Goal: Information Seeking & Learning: Learn about a topic

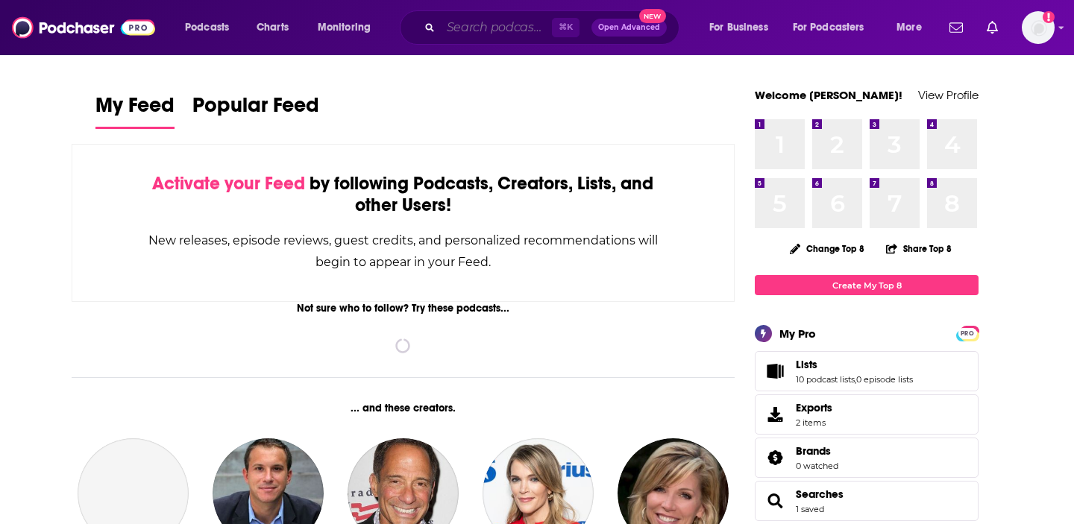
click at [468, 33] on input "Search podcasts, credits, & more..." at bounding box center [496, 28] width 111 height 24
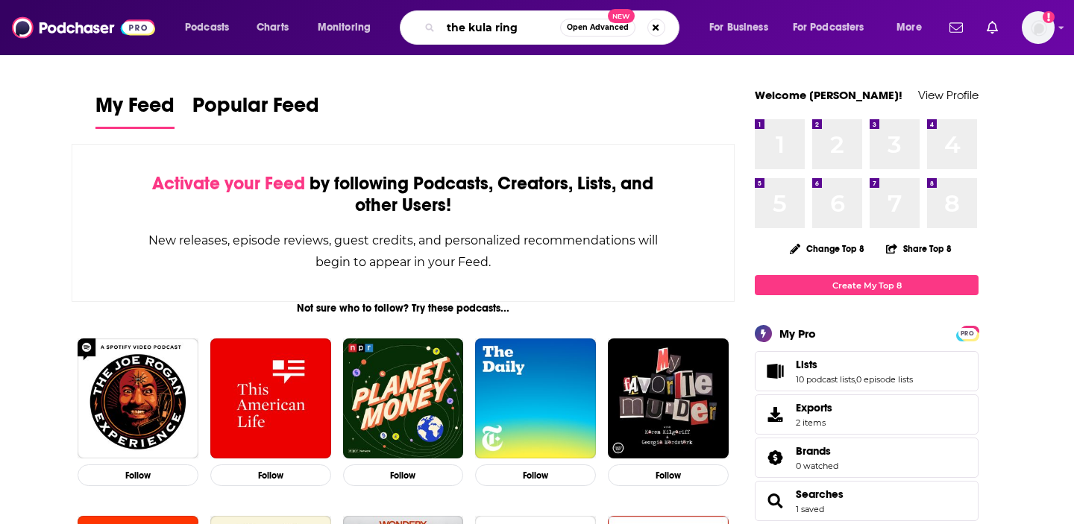
type input "the kula ring"
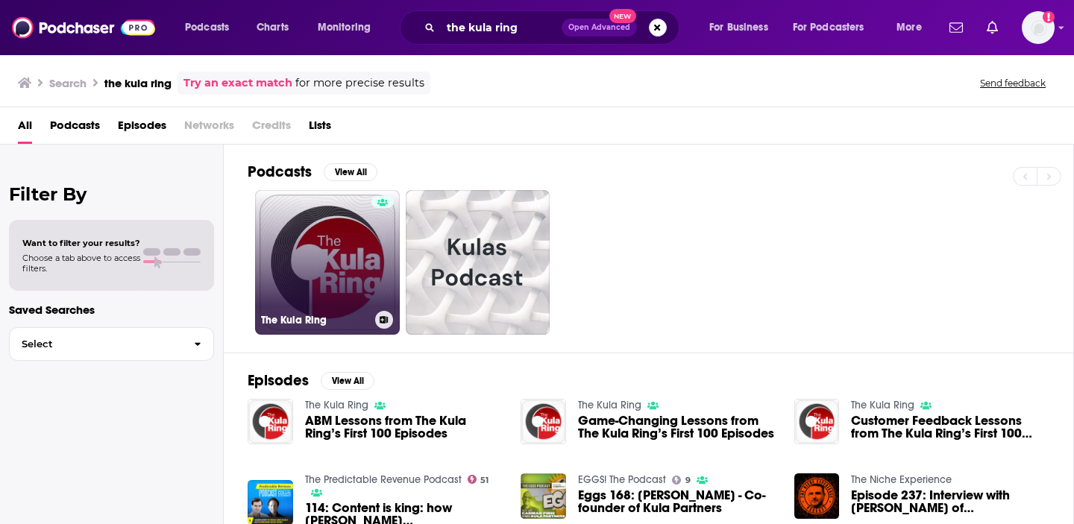
click at [345, 278] on link "The Kula Ring" at bounding box center [327, 262] width 145 height 145
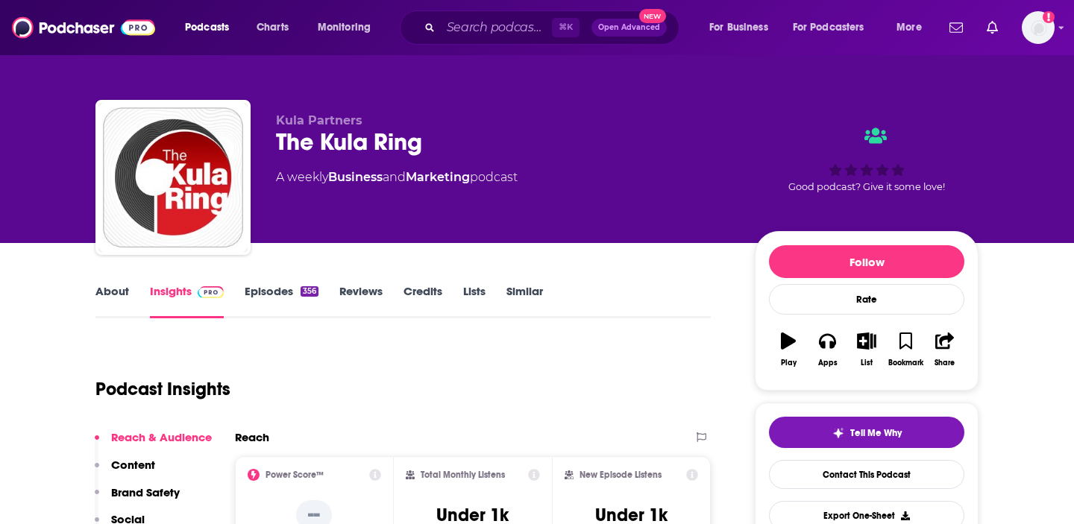
click at [98, 295] on link "About" at bounding box center [112, 301] width 34 height 34
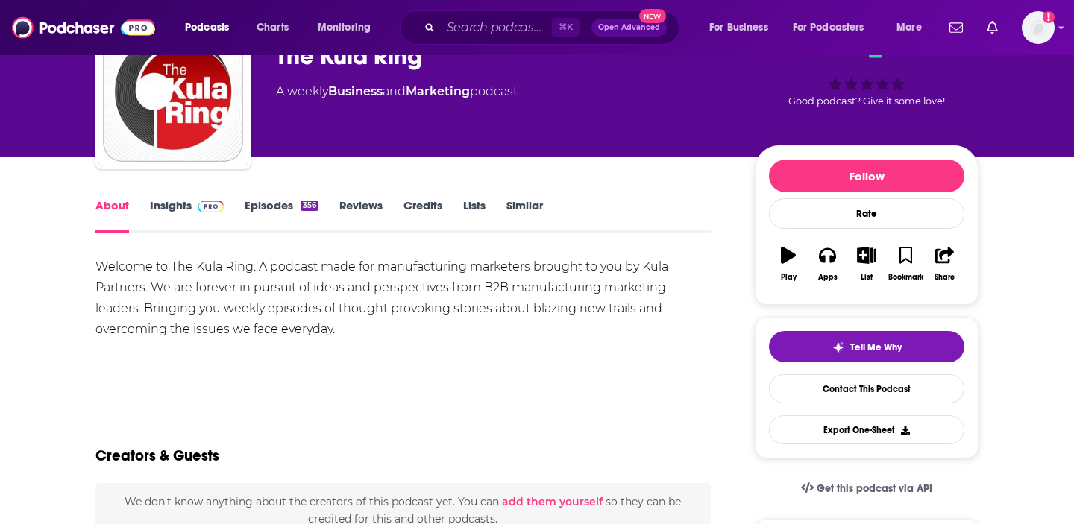
scroll to position [87, 0]
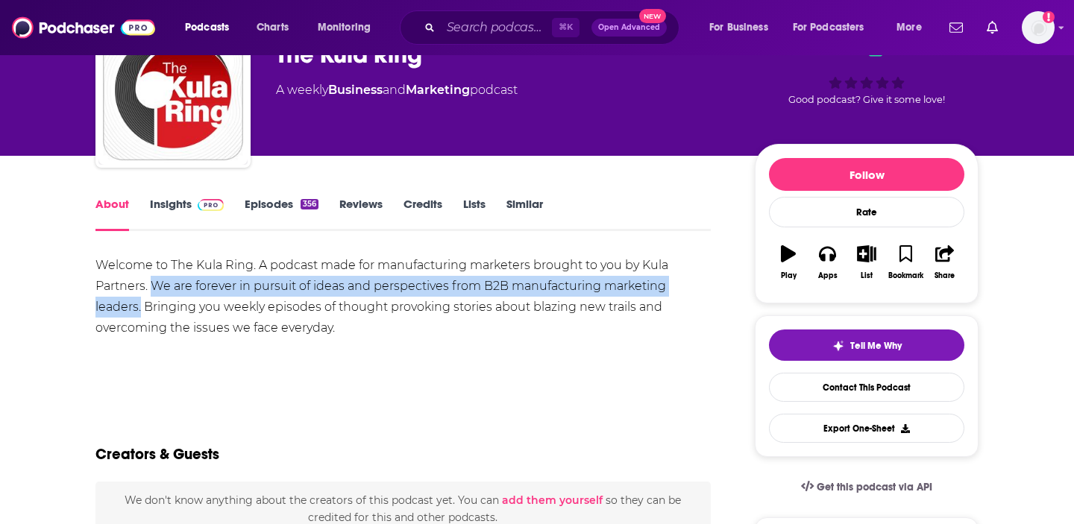
drag, startPoint x: 153, startPoint y: 284, endPoint x: 140, endPoint y: 310, distance: 28.4
click at [140, 310] on div "Welcome to The Kula Ring. A podcast made for manufacturing marketers brought to…" at bounding box center [402, 297] width 615 height 84
copy div "We are forever in pursuit of ideas and perspectives from B2B manufacturing mark…"
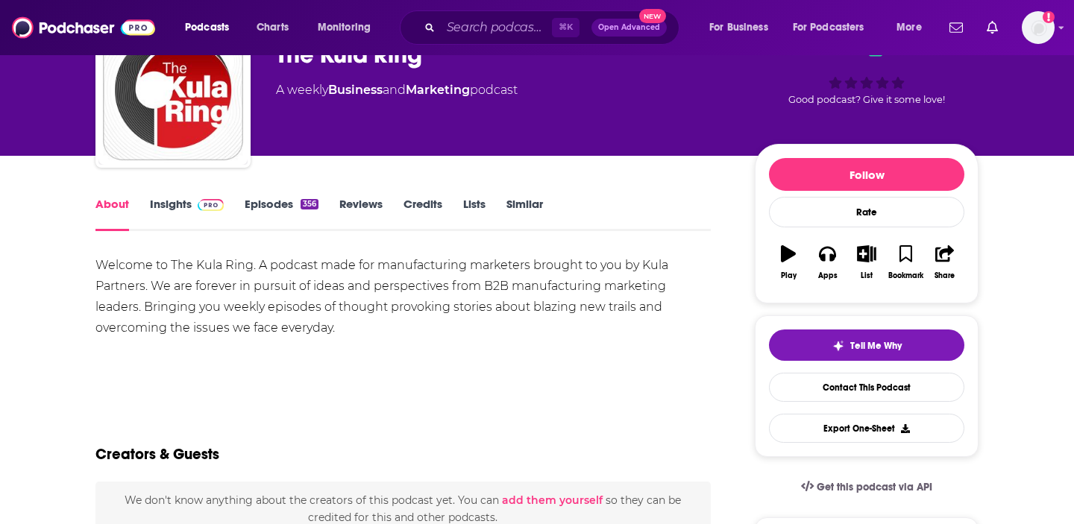
click at [482, 390] on div "Show More" at bounding box center [402, 379] width 615 height 25
click at [172, 209] on link "Insights" at bounding box center [187, 214] width 74 height 34
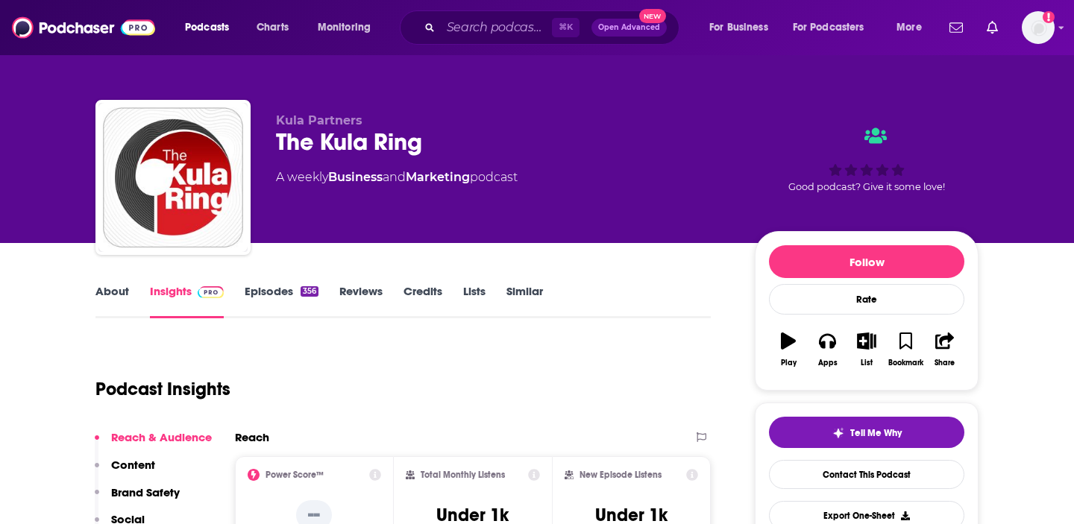
click at [282, 289] on link "Episodes 356" at bounding box center [282, 301] width 74 height 34
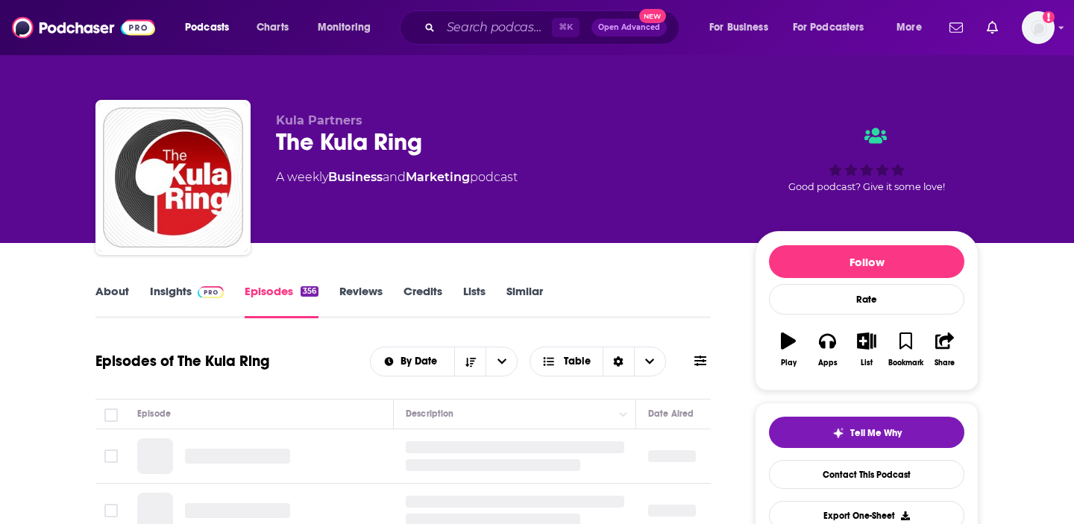
scroll to position [148, 0]
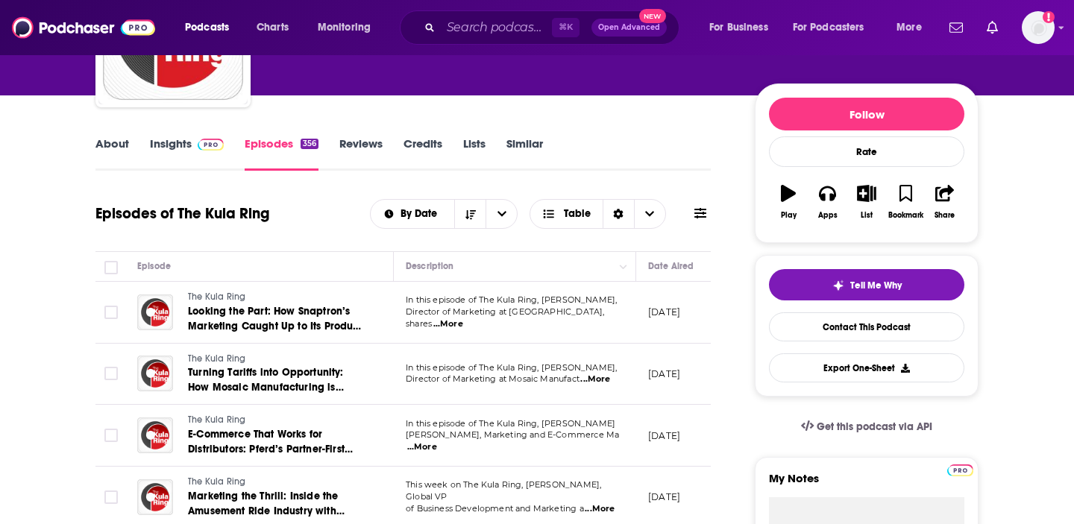
click at [463, 319] on span "...More" at bounding box center [448, 325] width 30 height 12
